Goal: Navigation & Orientation: Find specific page/section

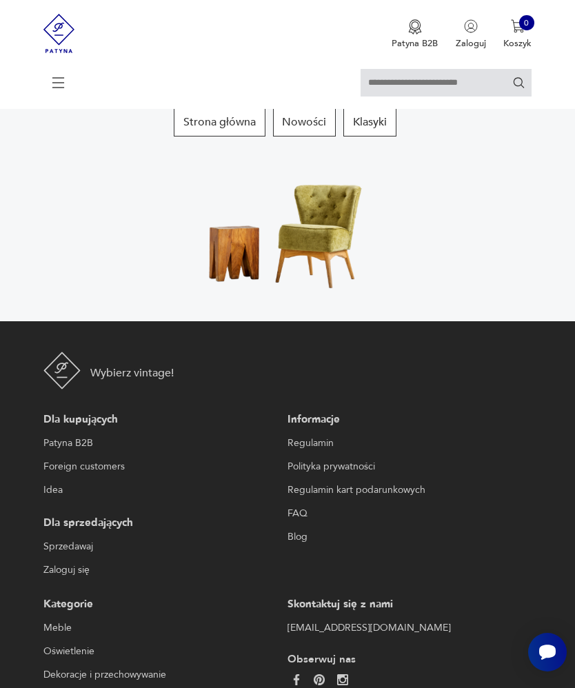
click at [304, 289] on img at bounding box center [287, 229] width 201 height 141
click at [321, 299] on img at bounding box center [287, 229] width 201 height 141
click at [197, 137] on button "Strona główna" at bounding box center [220, 122] width 92 height 29
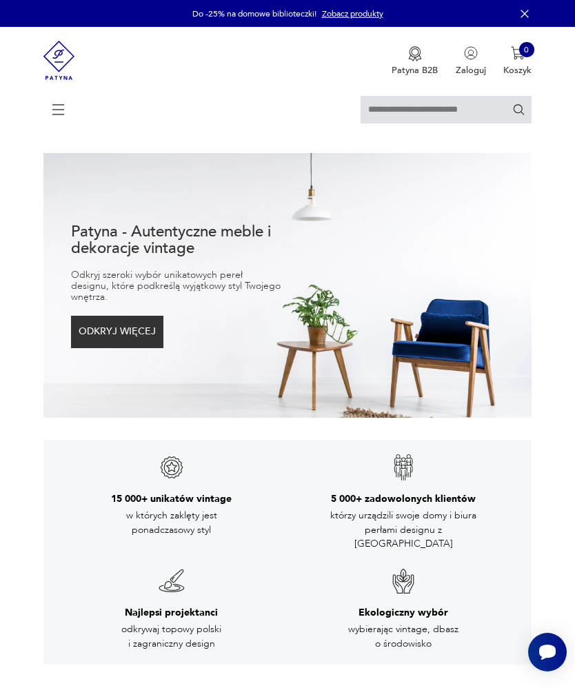
click at [48, 106] on span at bounding box center [54, 109] width 23 height 17
click at [62, 113] on icon at bounding box center [58, 110] width 48 height 48
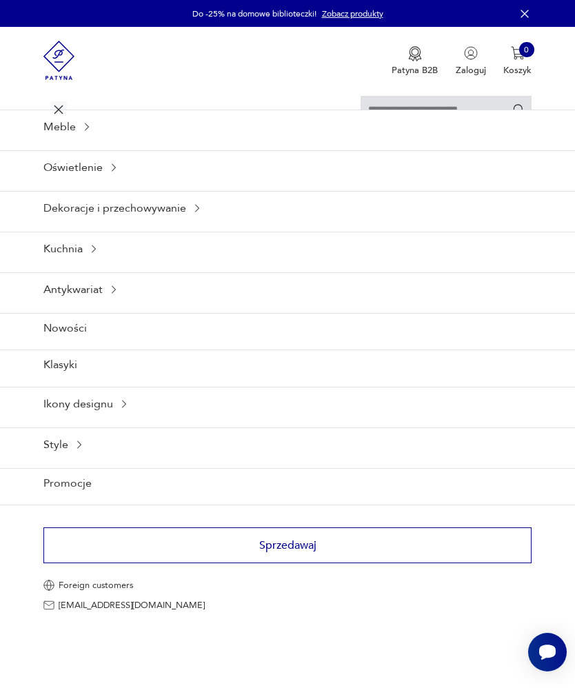
click at [79, 143] on div "Meble" at bounding box center [287, 127] width 575 height 34
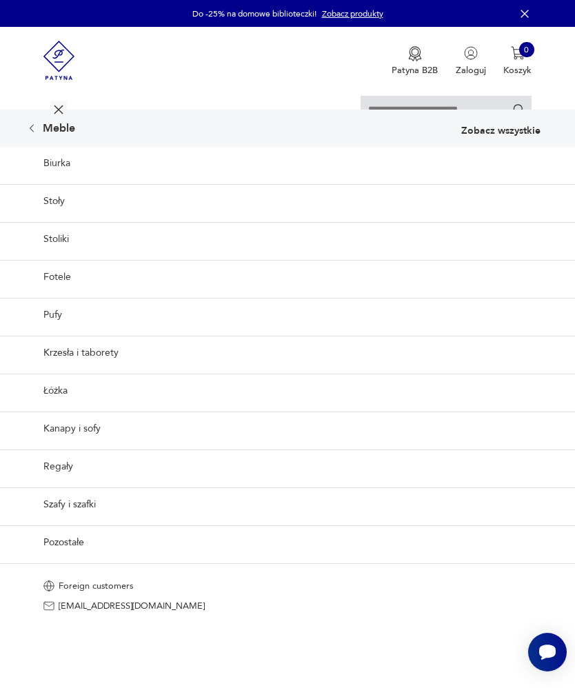
click at [49, 294] on link "Fotele" at bounding box center [287, 277] width 575 height 34
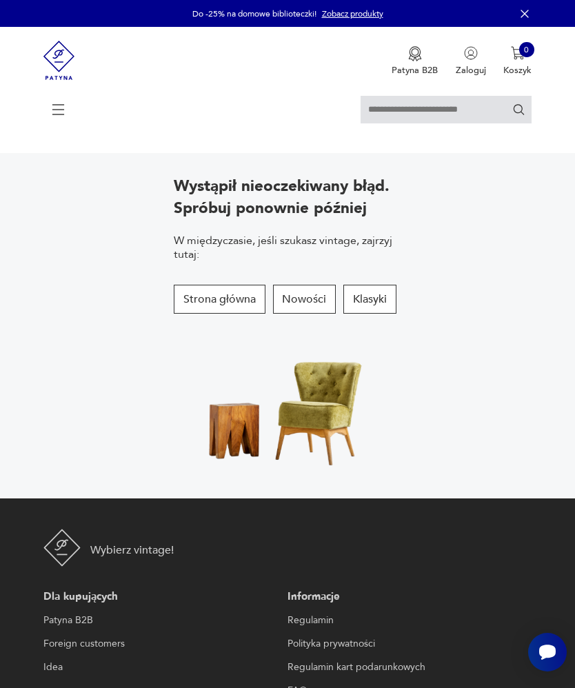
click at [299, 314] on button "Nowości" at bounding box center [304, 299] width 63 height 29
click at [367, 314] on button "Klasyki" at bounding box center [369, 299] width 53 height 29
click at [360, 314] on button "Klasyki" at bounding box center [369, 299] width 53 height 29
click at [338, 451] on img at bounding box center [287, 406] width 201 height 141
click at [345, 453] on img at bounding box center [287, 406] width 201 height 141
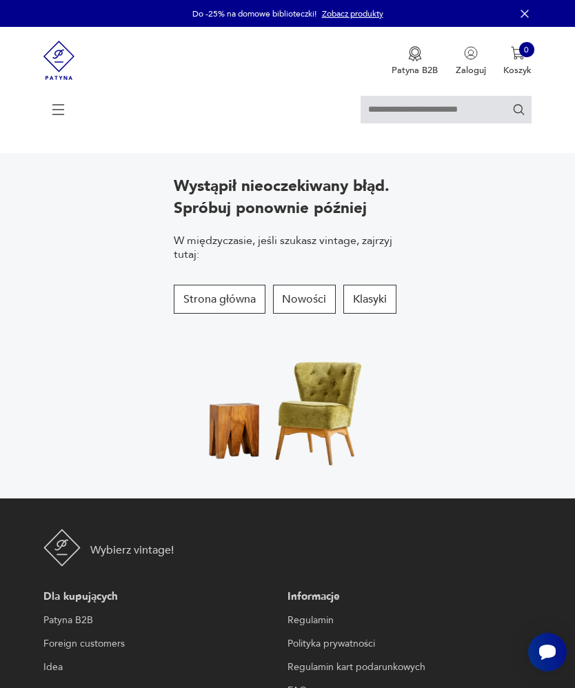
click at [383, 314] on button "Klasyki" at bounding box center [369, 299] width 53 height 29
click at [350, 426] on img at bounding box center [287, 406] width 201 height 141
click at [345, 433] on img at bounding box center [287, 406] width 201 height 141
click at [391, 314] on button "Klasyki" at bounding box center [369, 299] width 53 height 29
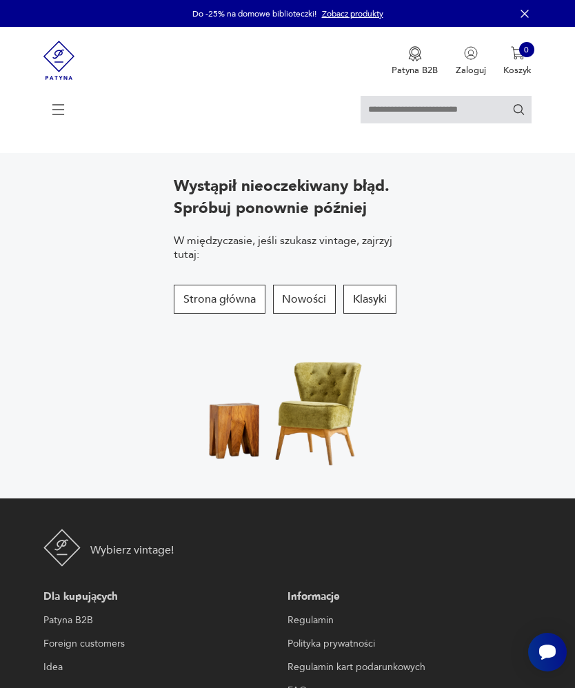
click at [397, 314] on button "Klasyki" at bounding box center [369, 299] width 53 height 29
click at [60, 114] on icon at bounding box center [58, 110] width 48 height 48
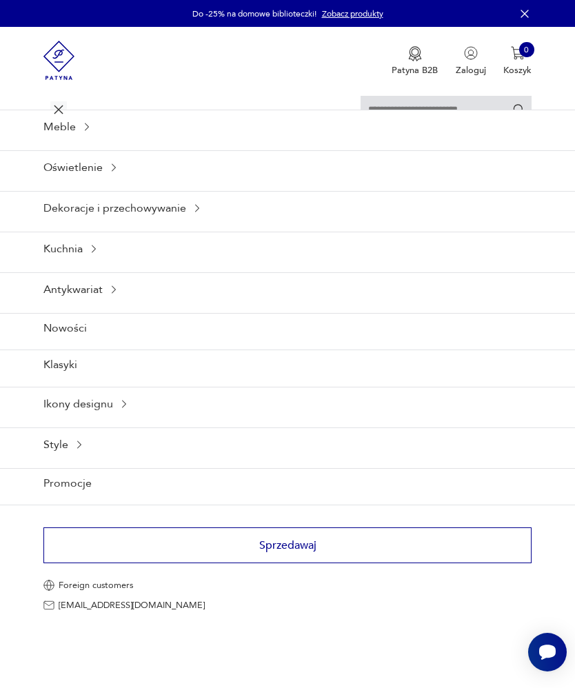
click at [77, 141] on div "Meble" at bounding box center [287, 127] width 575 height 34
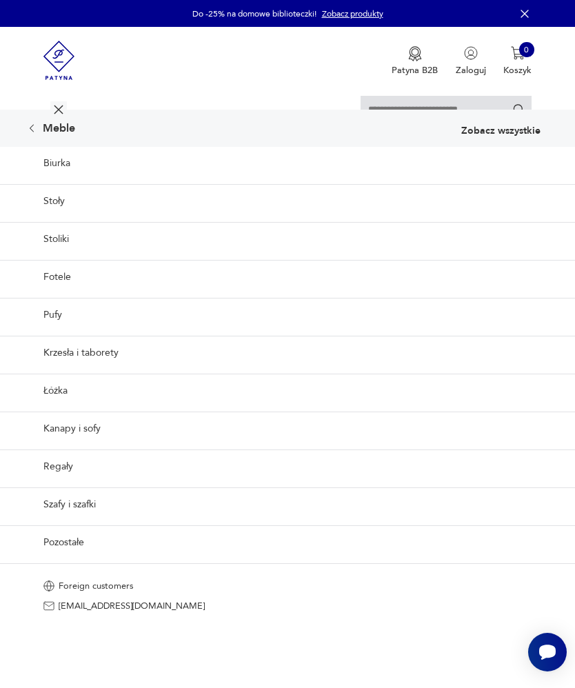
click at [65, 294] on link "Fotele" at bounding box center [287, 277] width 575 height 34
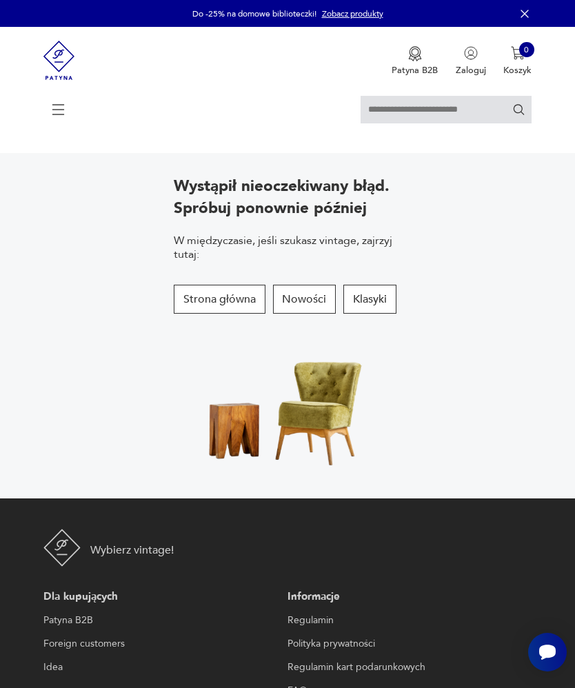
click at [298, 314] on button "Nowości" at bounding box center [304, 299] width 63 height 29
click at [240, 314] on button "Strona główna" at bounding box center [220, 299] width 92 height 29
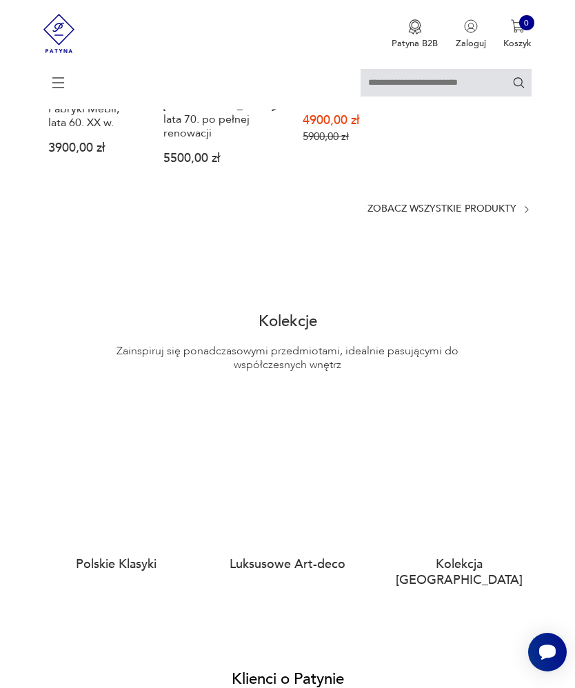
click at [486, 214] on p "Zobacz wszystkie produkty" at bounding box center [442, 209] width 149 height 9
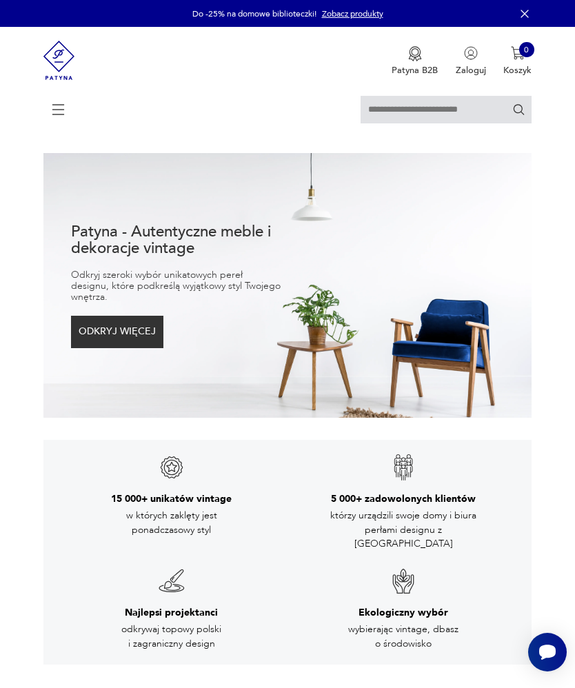
scroll to position [957, 0]
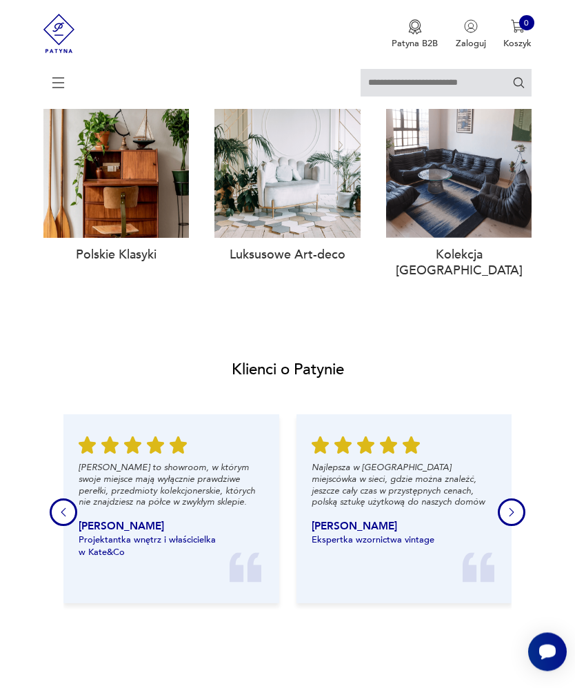
click at [111, 263] on h3 "Polskie Klasyki" at bounding box center [116, 256] width 146 height 16
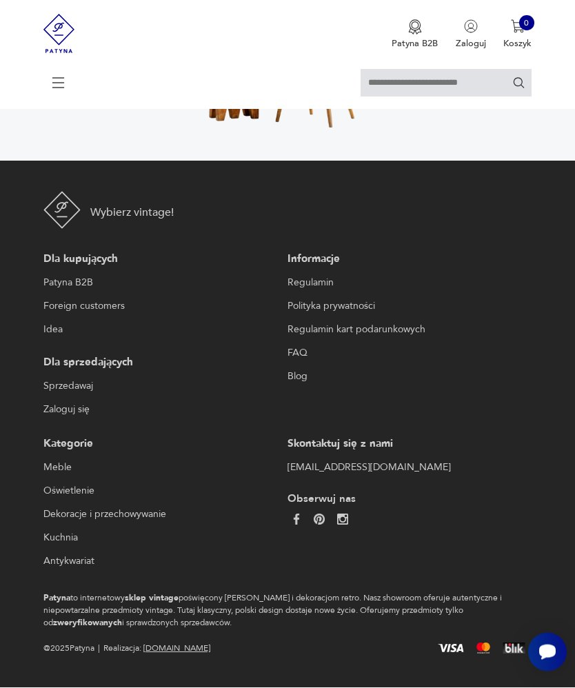
scroll to position [397, 0]
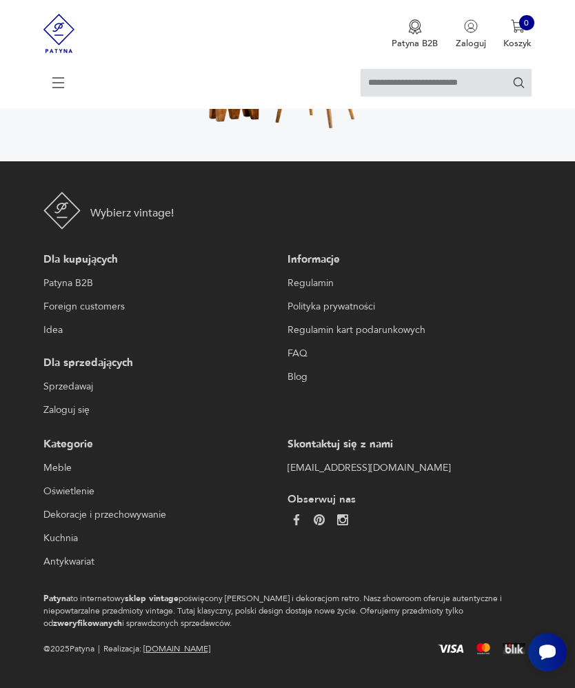
click at [44, 477] on link "Meble" at bounding box center [162, 468] width 239 height 17
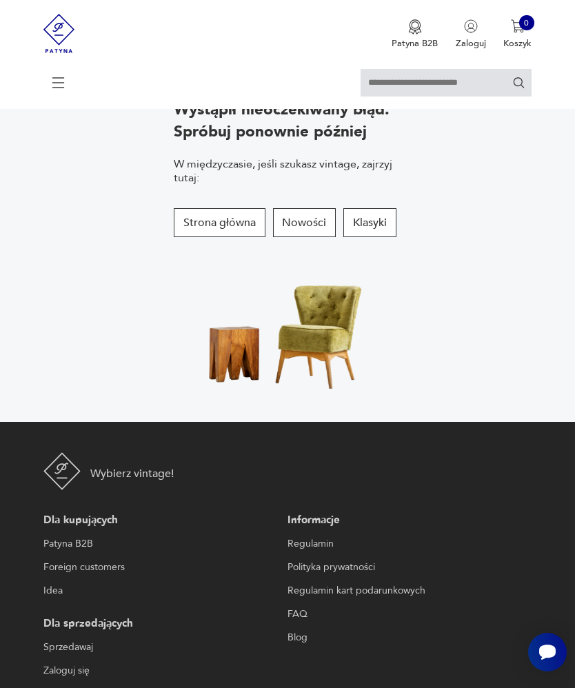
scroll to position [76, 0]
